Goal: Task Accomplishment & Management: Manage account settings

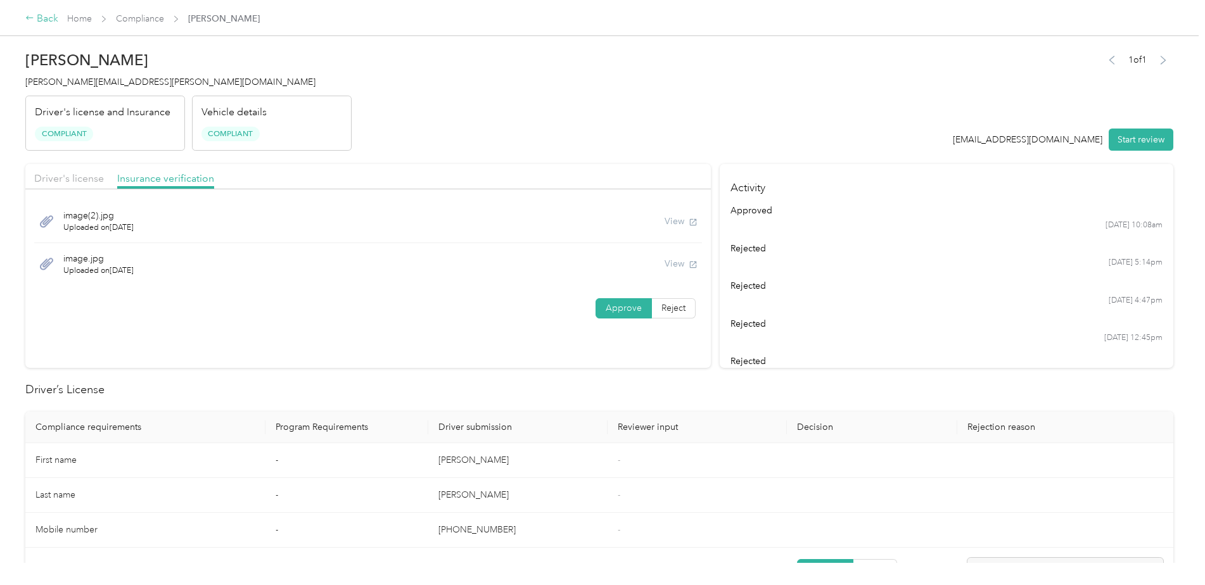
click at [38, 20] on div "Back" at bounding box center [41, 18] width 33 height 15
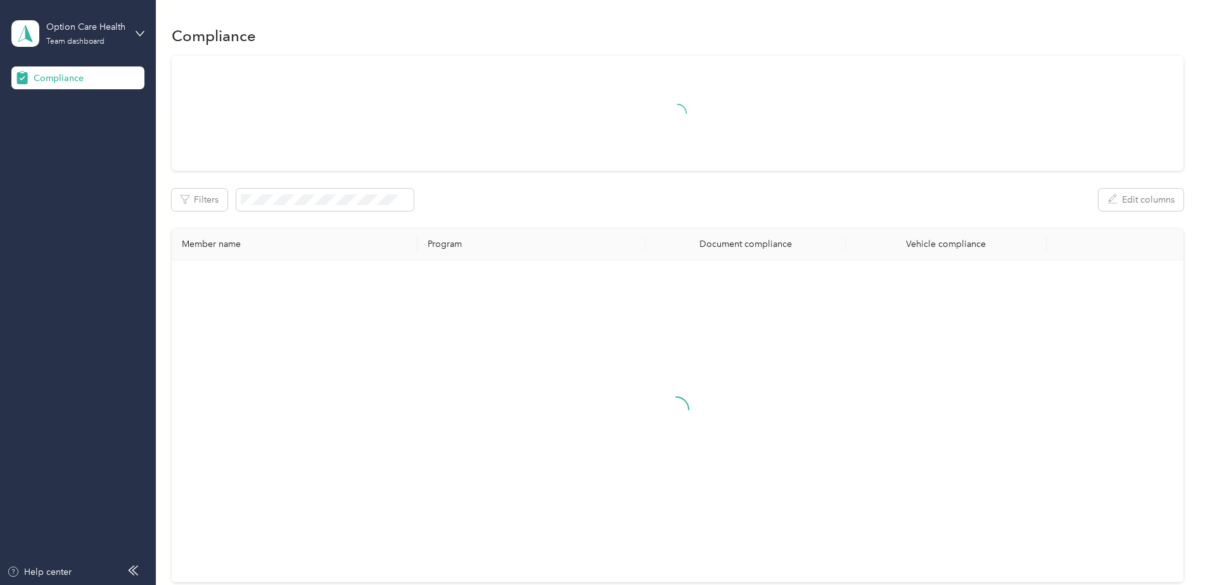
click at [139, 25] on div "Option Care Health Team dashboard" at bounding box center [77, 33] width 133 height 44
click at [69, 139] on div "You’re signed in as [EMAIL_ADDRESS][DOMAIN_NAME] Team dashboard Log out" at bounding box center [144, 103] width 267 height 101
click at [142, 32] on icon at bounding box center [140, 33] width 9 height 9
click at [67, 131] on div "Log out" at bounding box center [47, 132] width 49 height 13
